Goal: Transaction & Acquisition: Purchase product/service

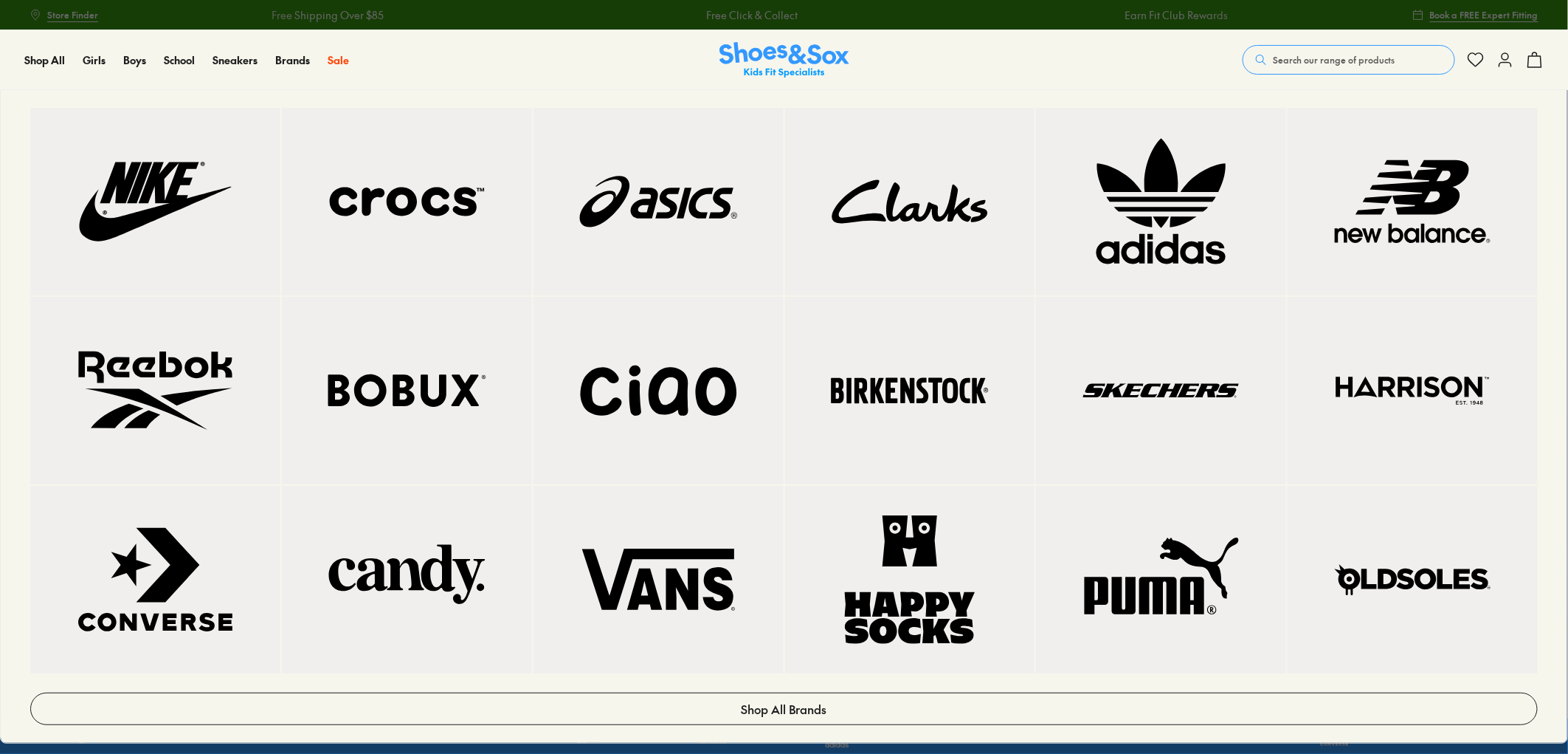
click at [335, 208] on img at bounding box center [406, 202] width 191 height 128
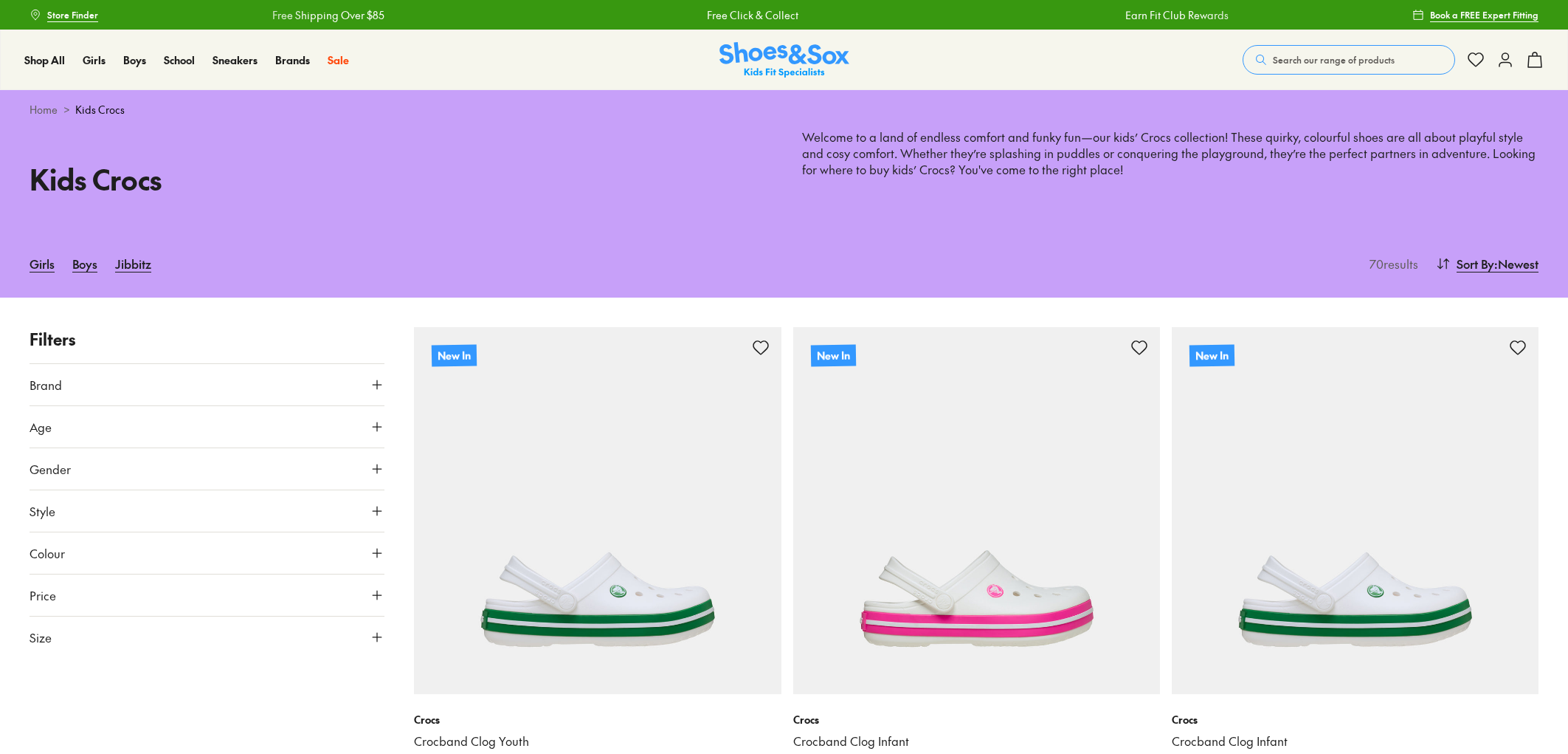
click at [106, 617] on button "Size" at bounding box center [207, 637] width 355 height 41
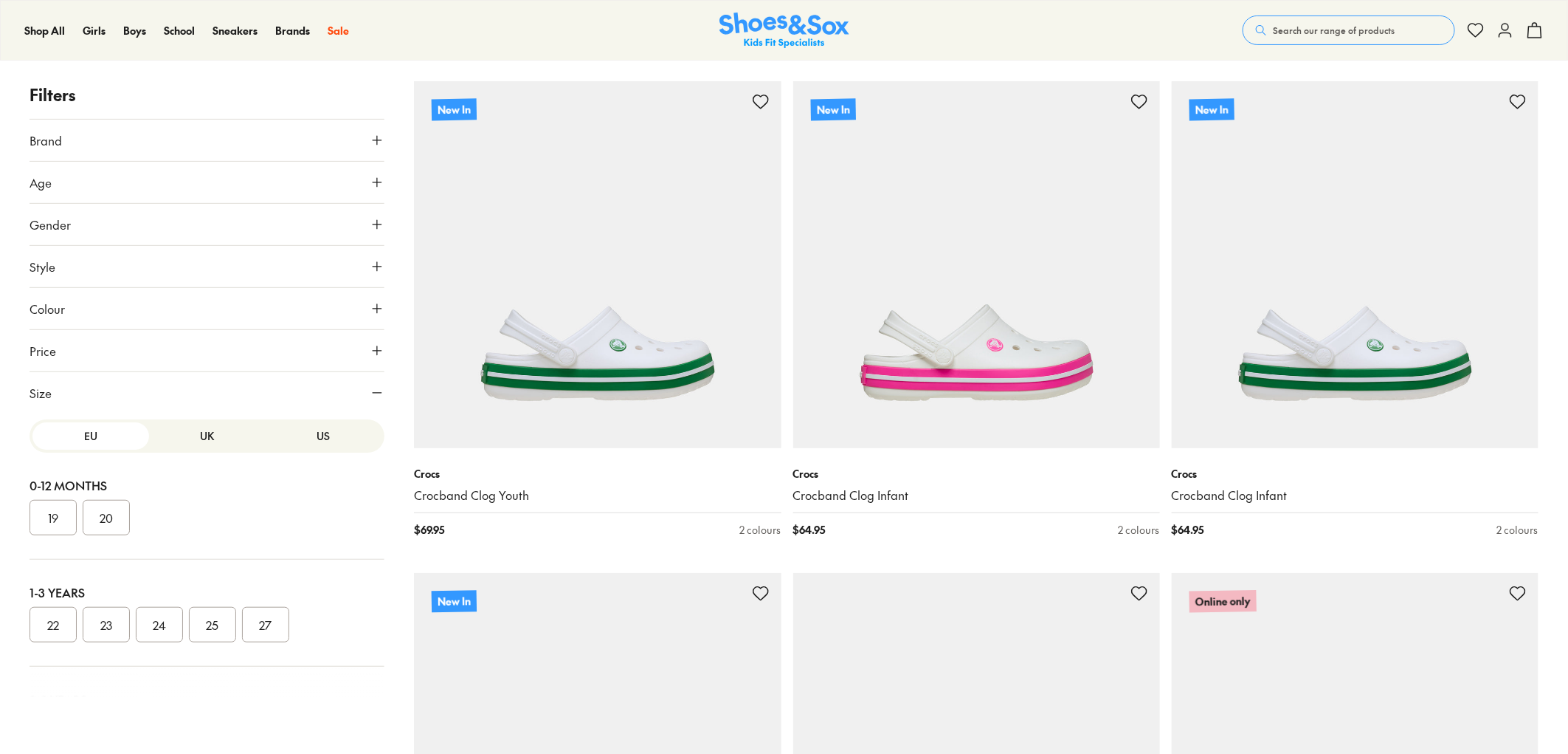
click at [314, 434] on button "US" at bounding box center [324, 436] width 116 height 27
click at [311, 620] on button "010" at bounding box center [319, 625] width 47 height 35
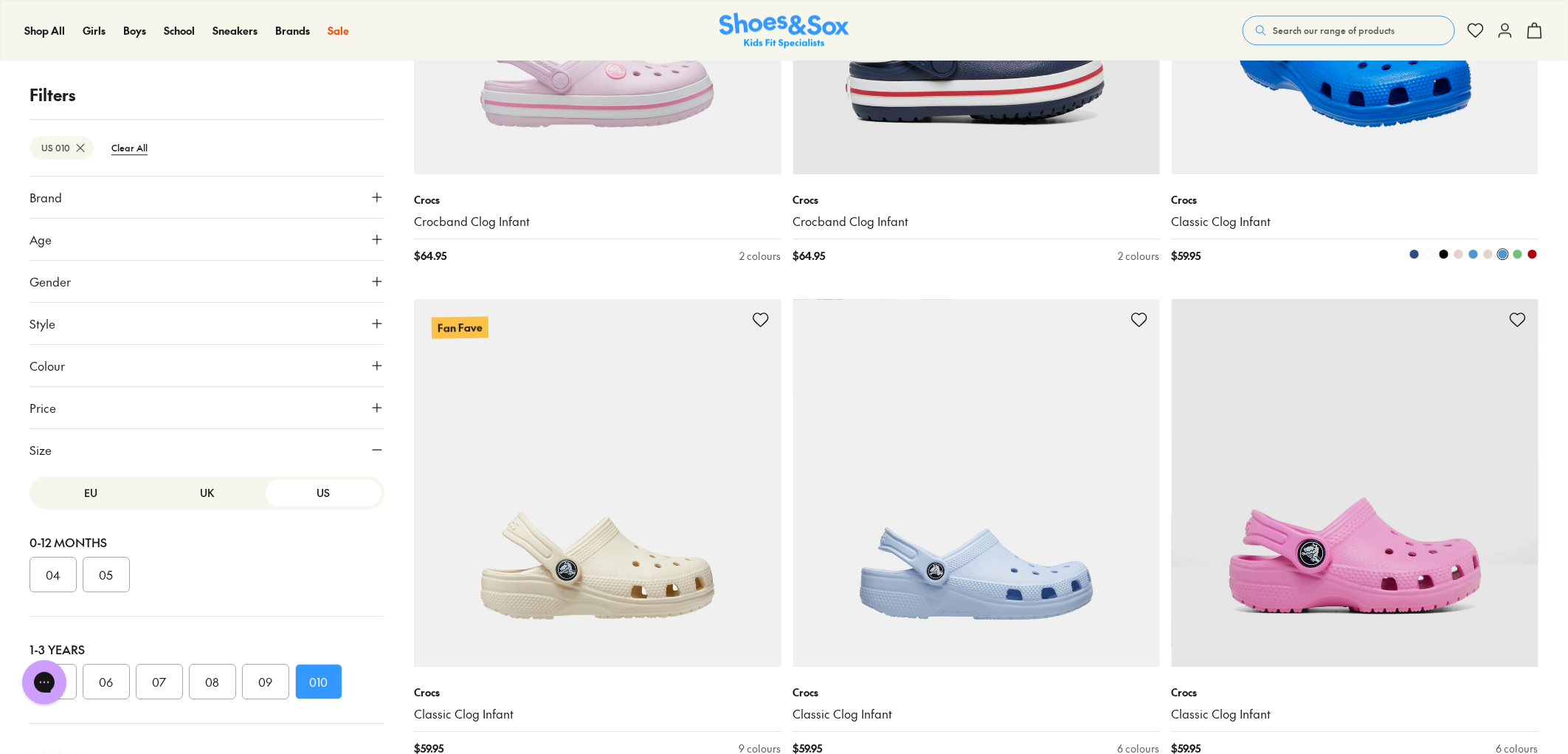
scroll to position [1945, 0]
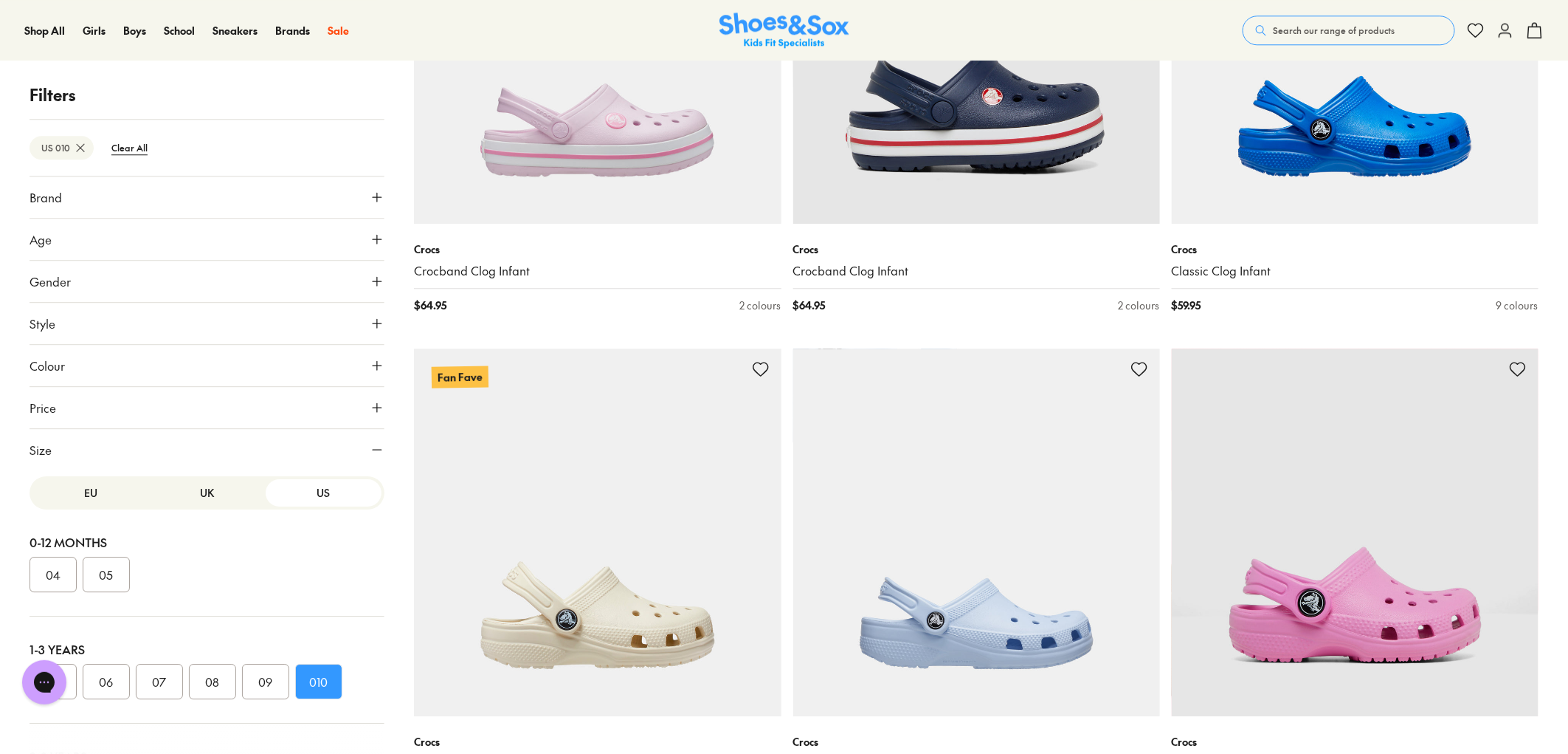
click at [1286, 27] on span "Search our range of products" at bounding box center [1334, 30] width 121 height 13
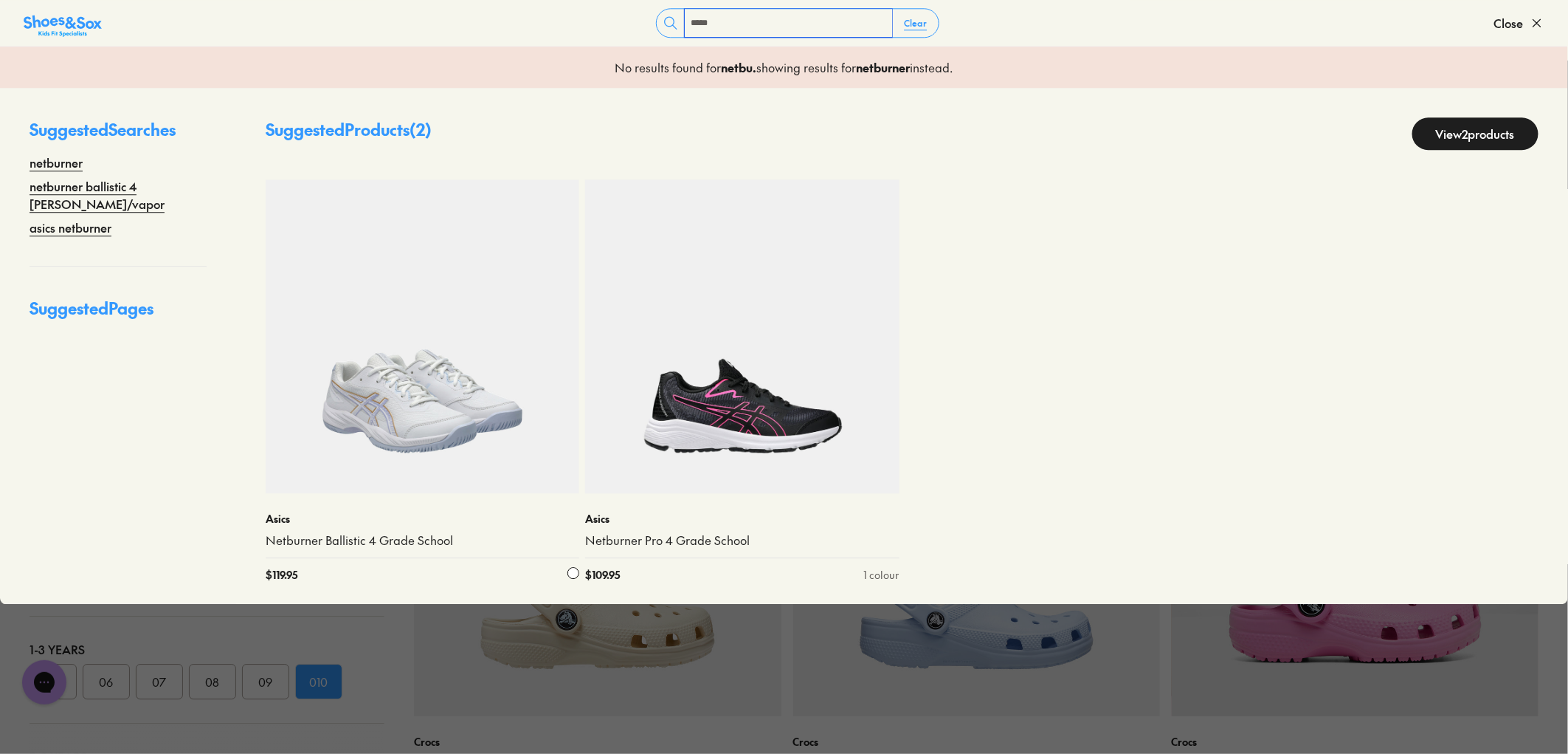
type input "*****"
click at [426, 376] on img at bounding box center [422, 337] width 314 height 314
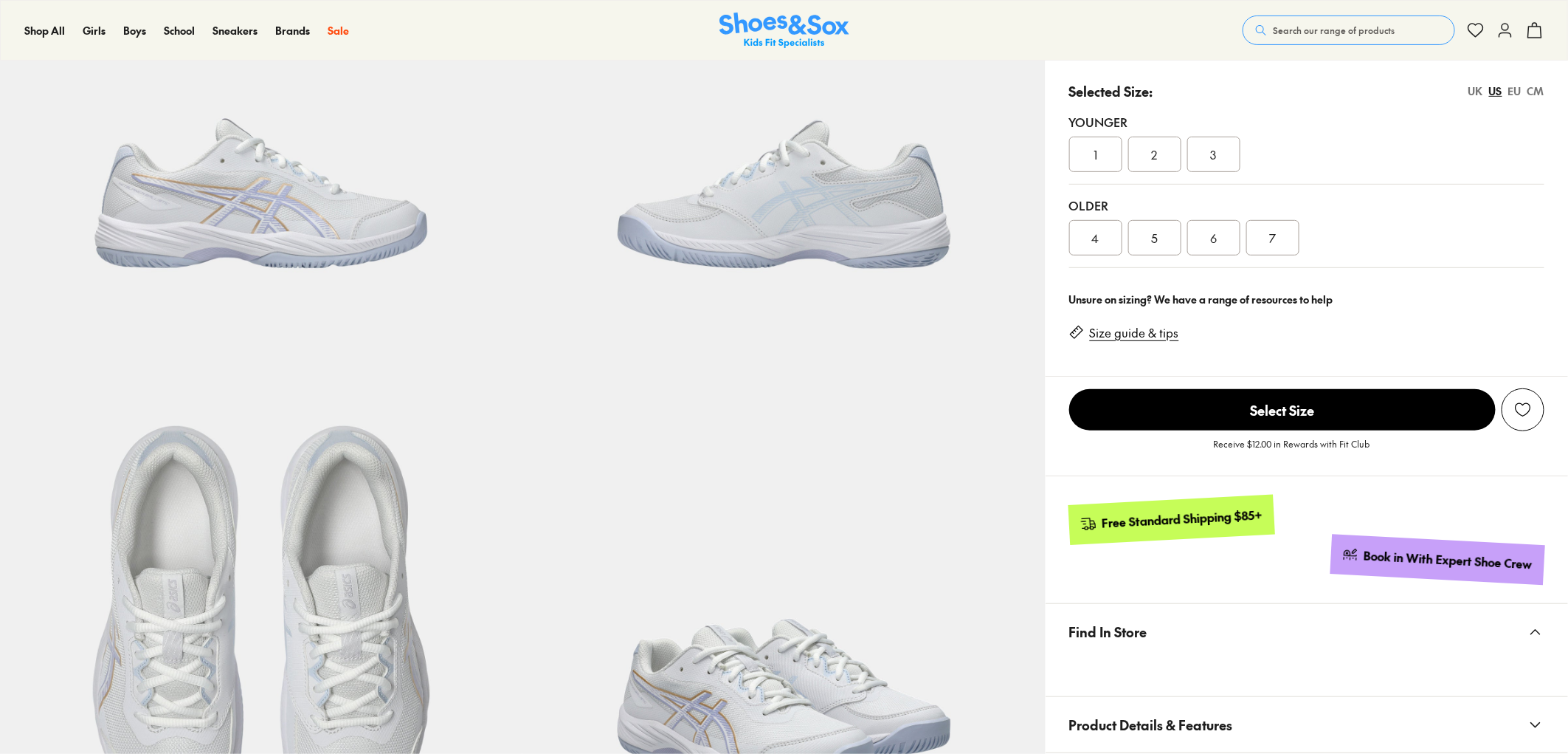
select select "*"
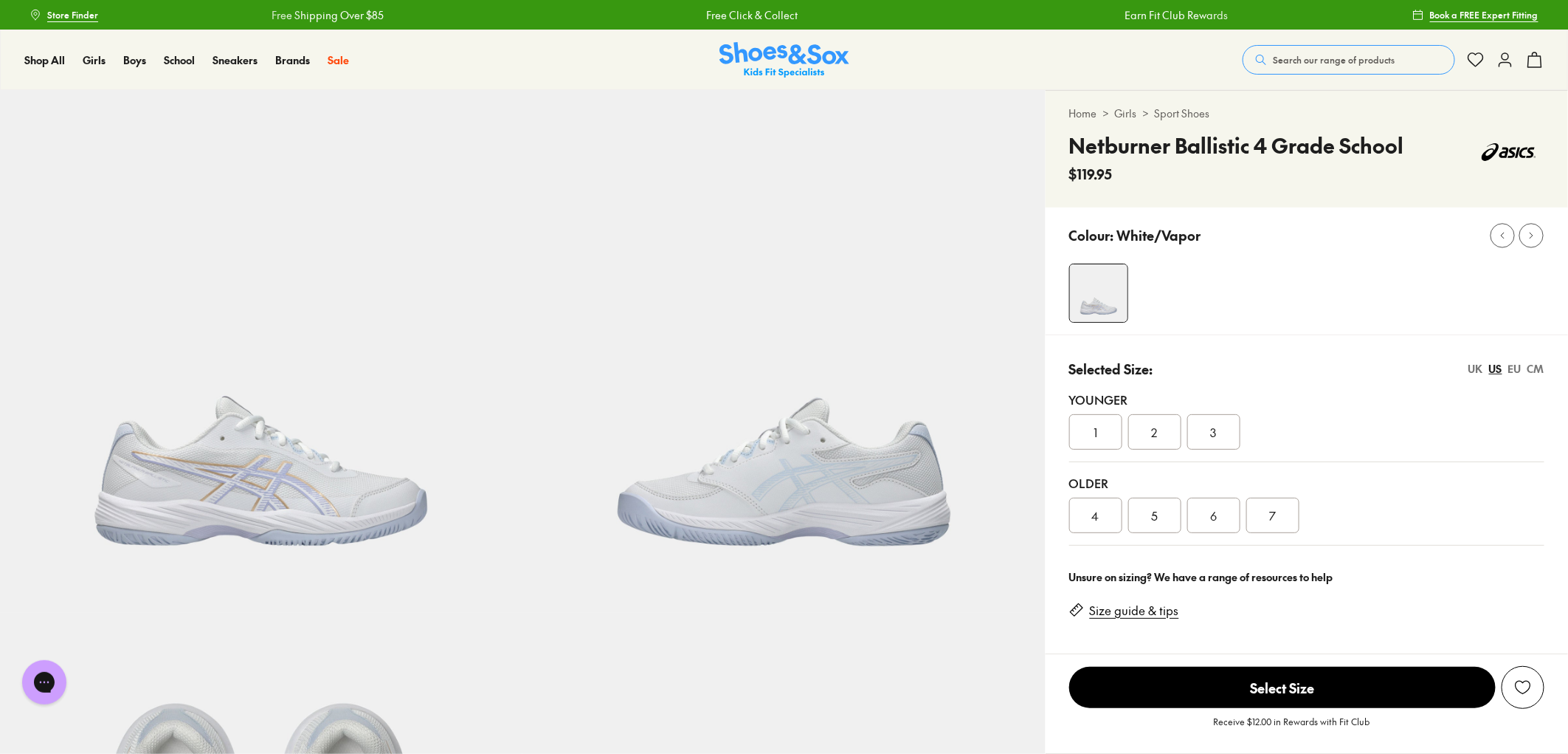
click at [785, 51] on img at bounding box center [784, 60] width 130 height 36
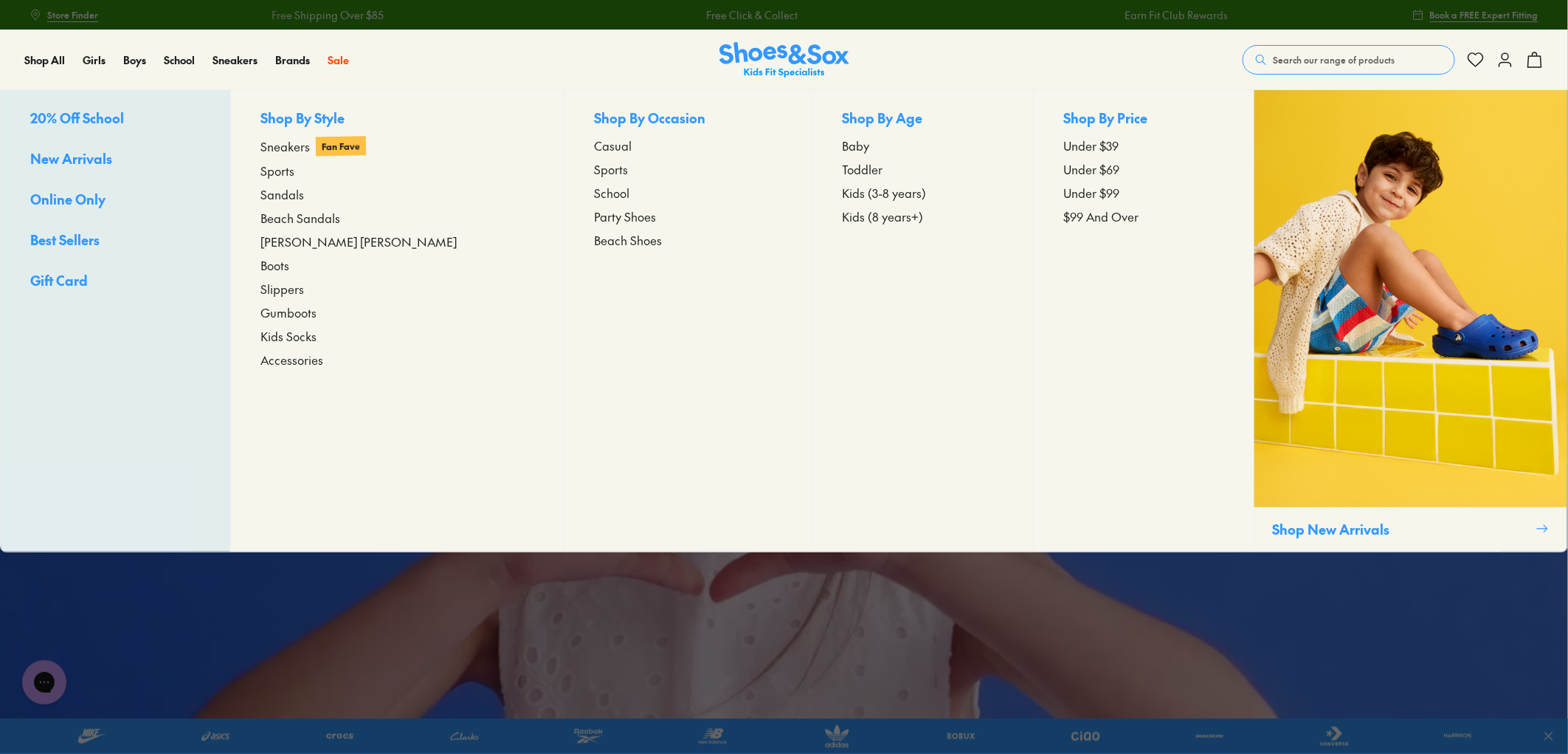
click at [52, 158] on span "New Arrivals" at bounding box center [71, 159] width 82 height 19
